Goal: Task Accomplishment & Management: Manage account settings

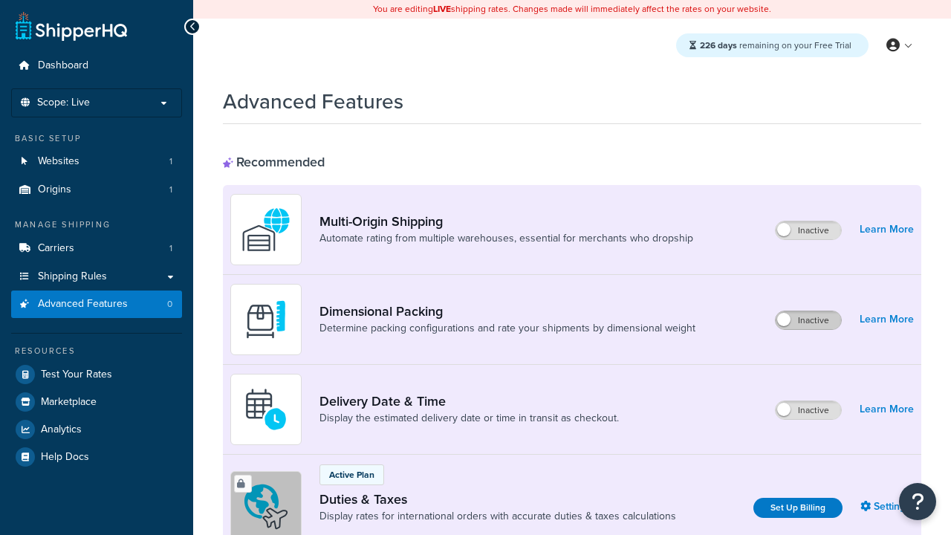
click at [809, 320] on label "Inactive" at bounding box center [808, 320] width 65 height 18
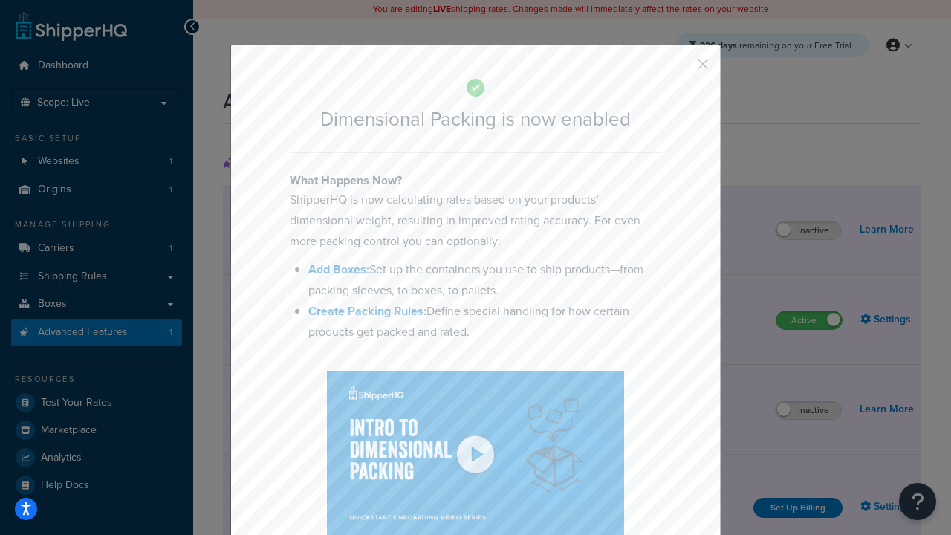
click at [681, 69] on button "button" at bounding box center [681, 70] width 4 height 4
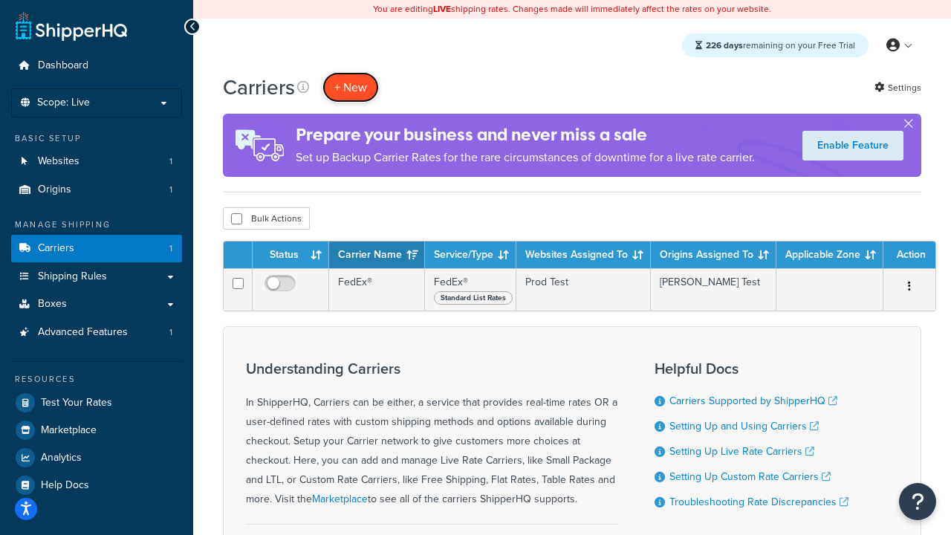
click at [351, 87] on button "+ New" at bounding box center [351, 87] width 56 height 30
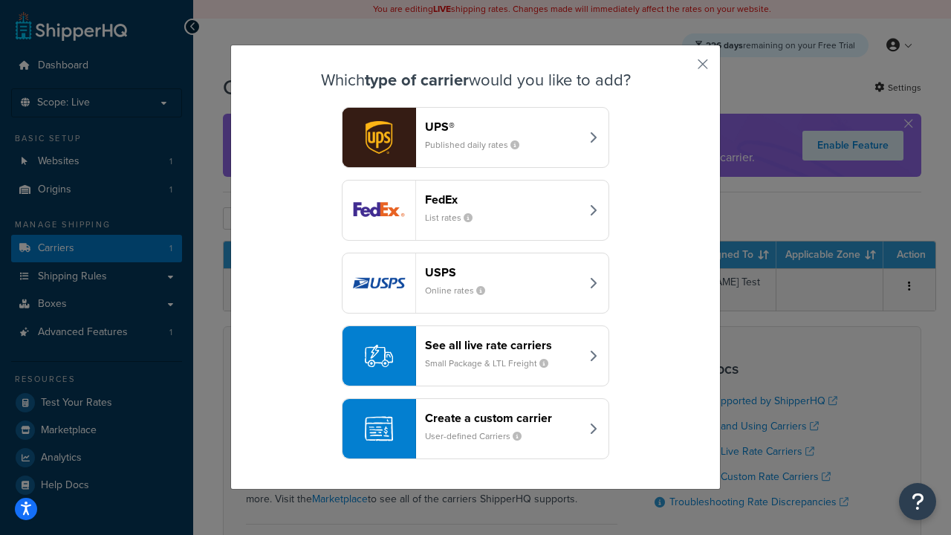
click at [502, 199] on header "FedEx" at bounding box center [502, 199] width 155 height 14
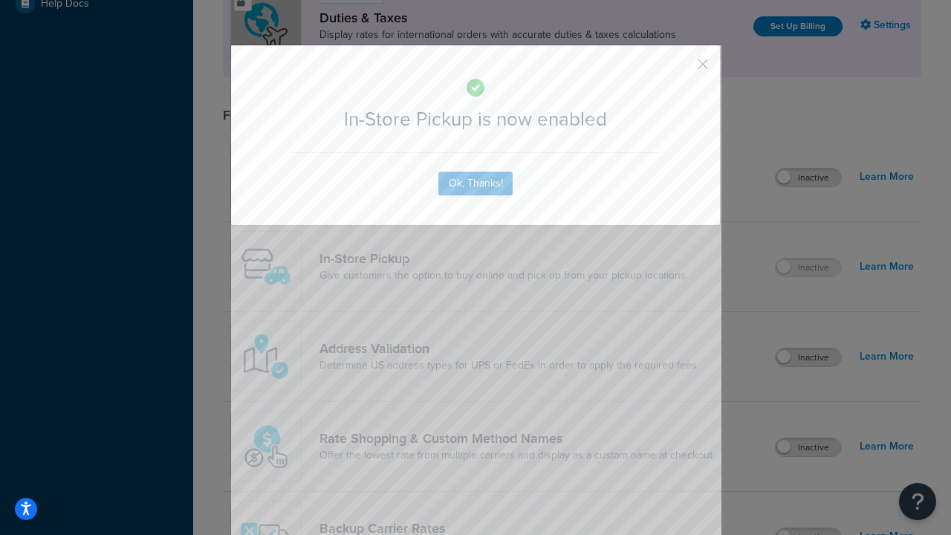
click at [681, 68] on button "button" at bounding box center [681, 70] width 4 height 4
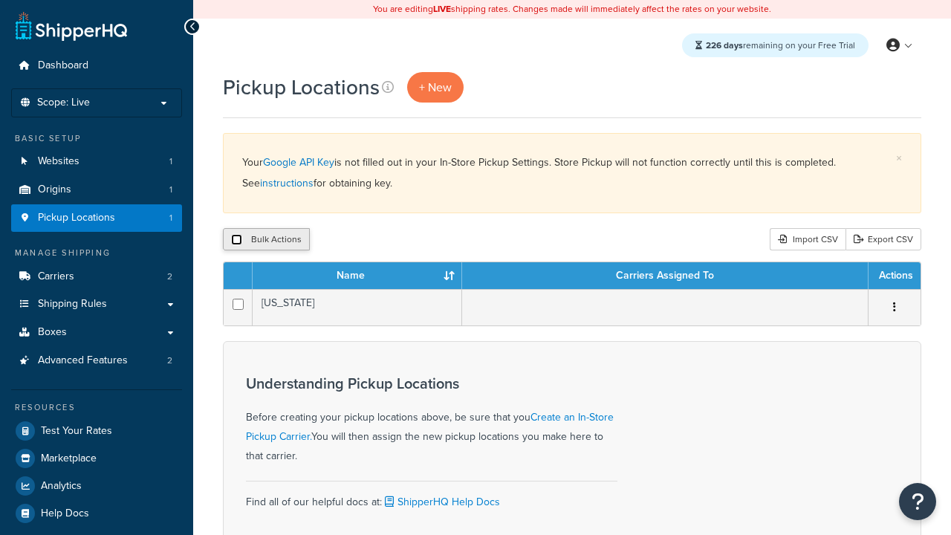
click at [236, 240] on input "checkbox" at bounding box center [236, 239] width 11 height 11
checkbox input "true"
click at [0, 0] on button "Delete" at bounding box center [0, 0] width 0 height 0
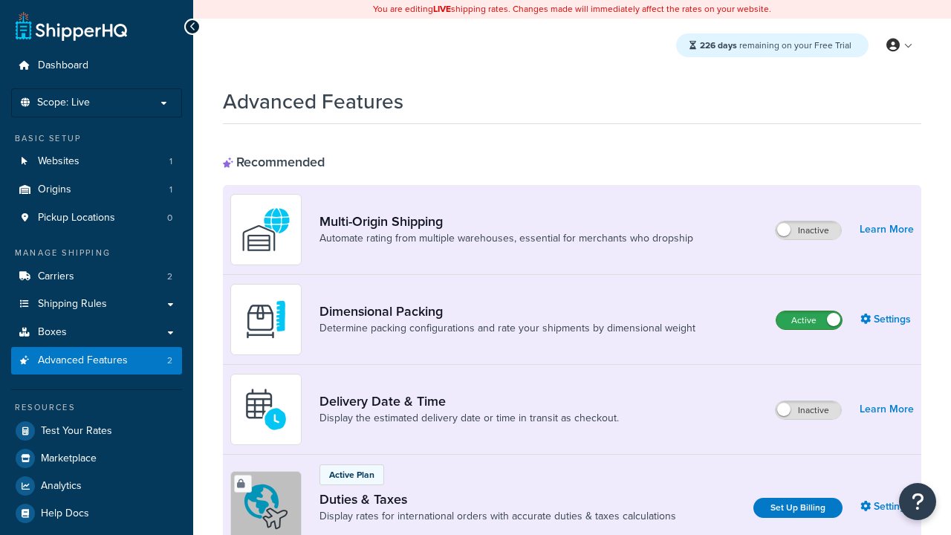
click at [809, 320] on label "Active" at bounding box center [809, 320] width 65 height 18
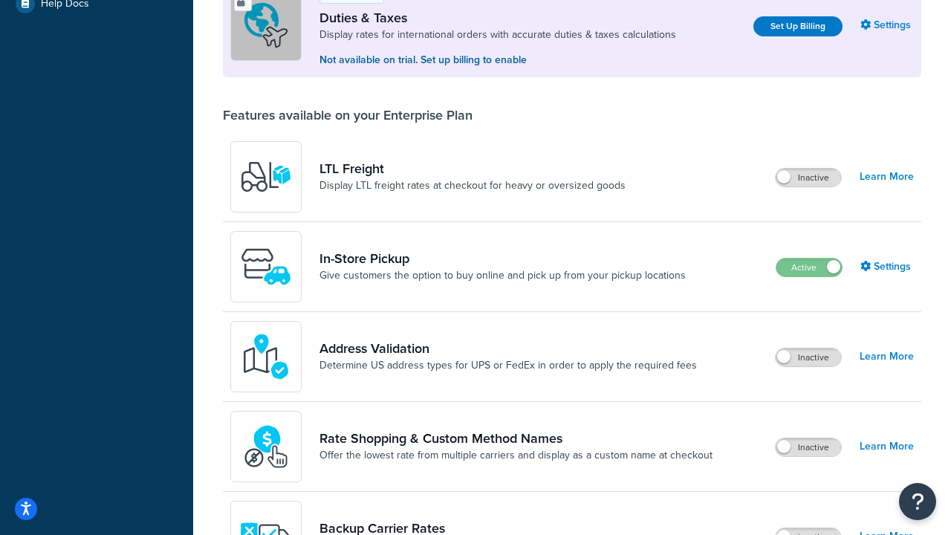
scroll to position [453, 0]
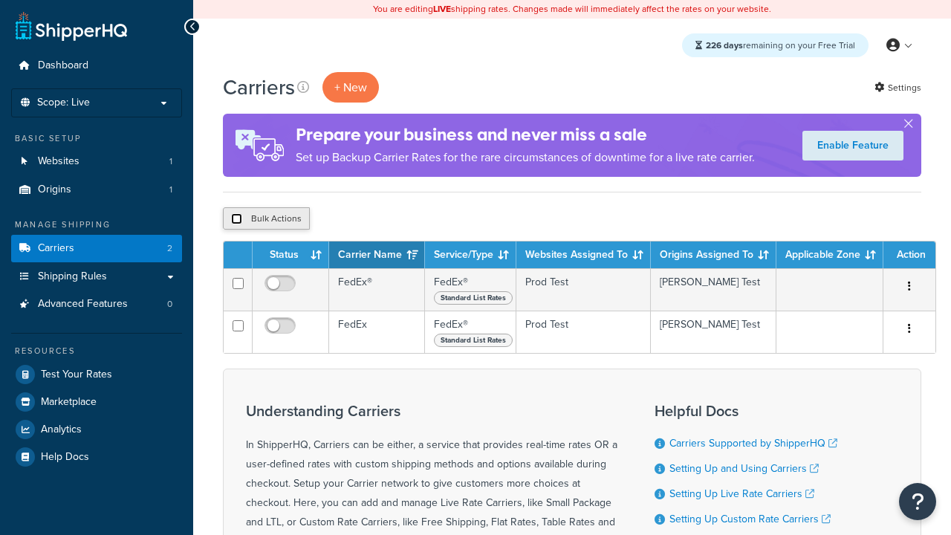
click at [236, 219] on input "checkbox" at bounding box center [236, 218] width 11 height 11
checkbox input "true"
click at [0, 0] on button "Delete" at bounding box center [0, 0] width 0 height 0
